Goal: Use online tool/utility: Utilize a website feature to perform a specific function

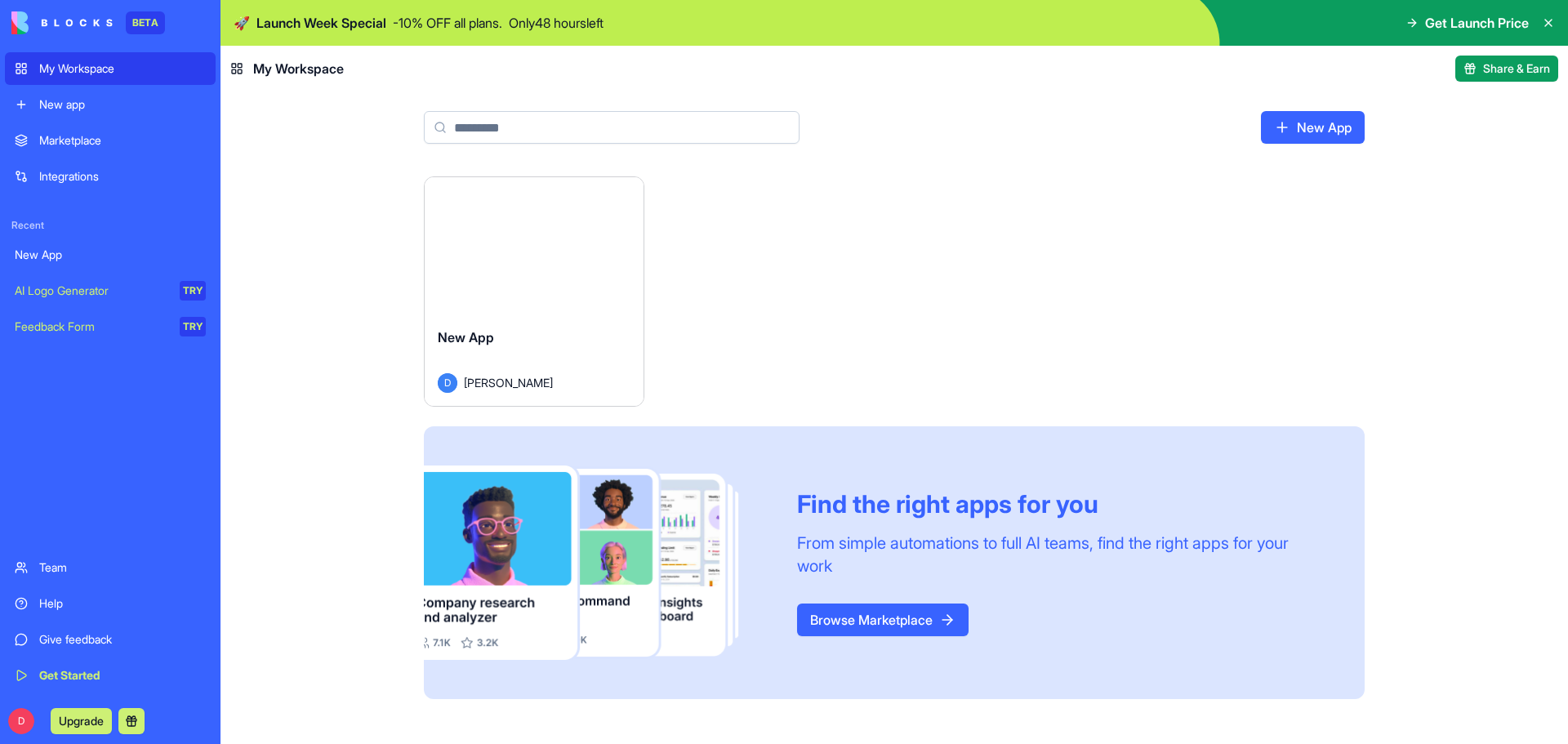
click at [538, 242] on button "Launch" at bounding box center [534, 246] width 123 height 33
